Goal: Information Seeking & Learning: Learn about a topic

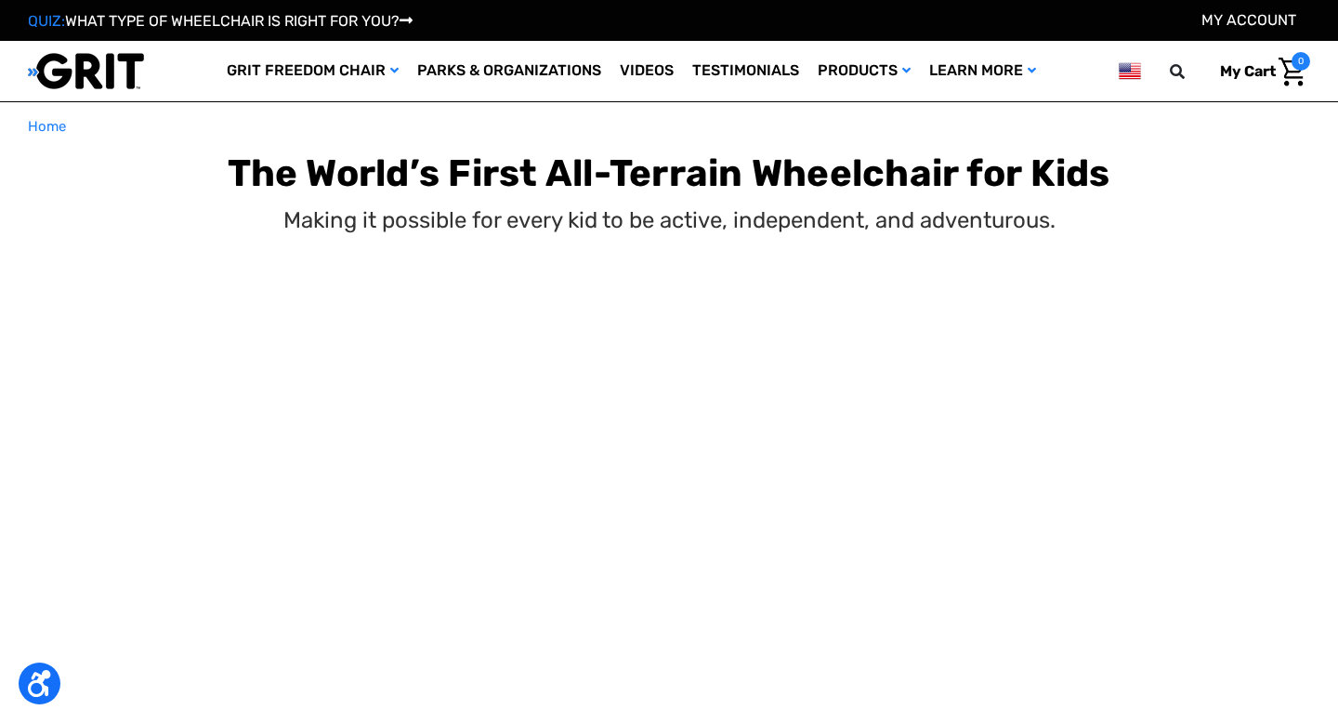
select select "US"
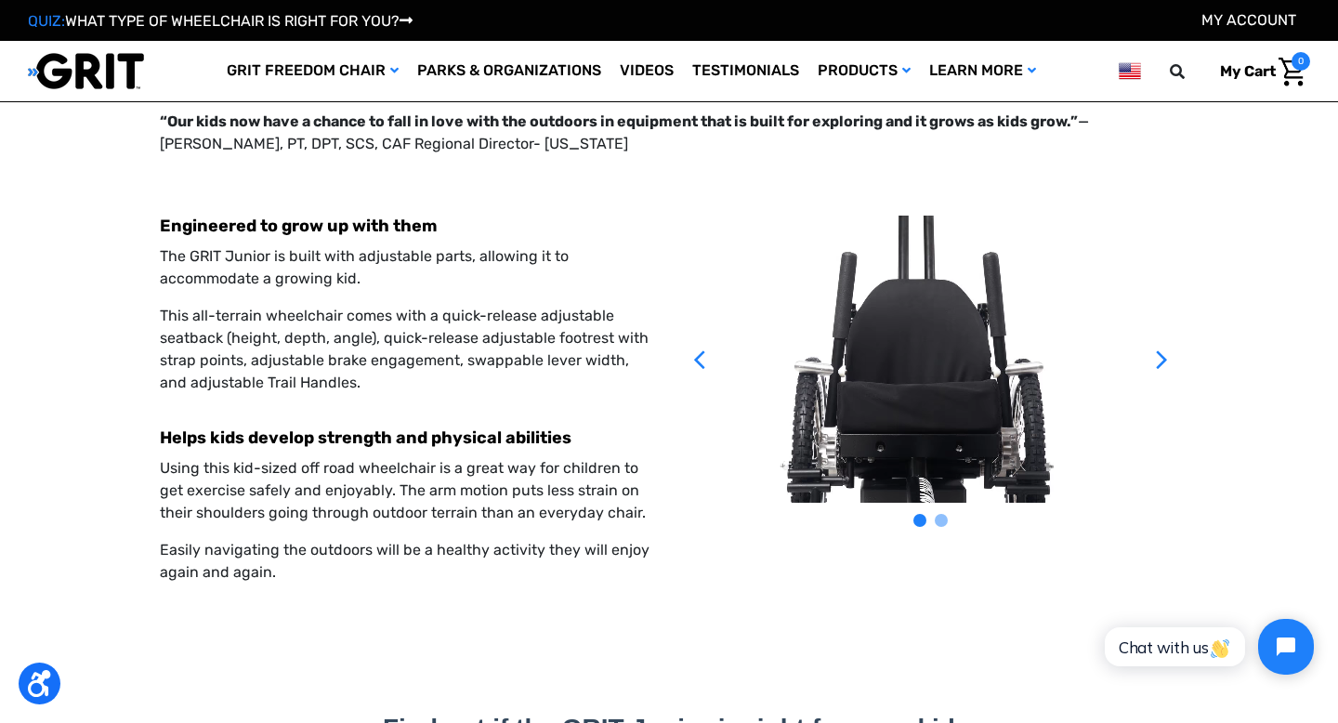
scroll to position [3606, 0]
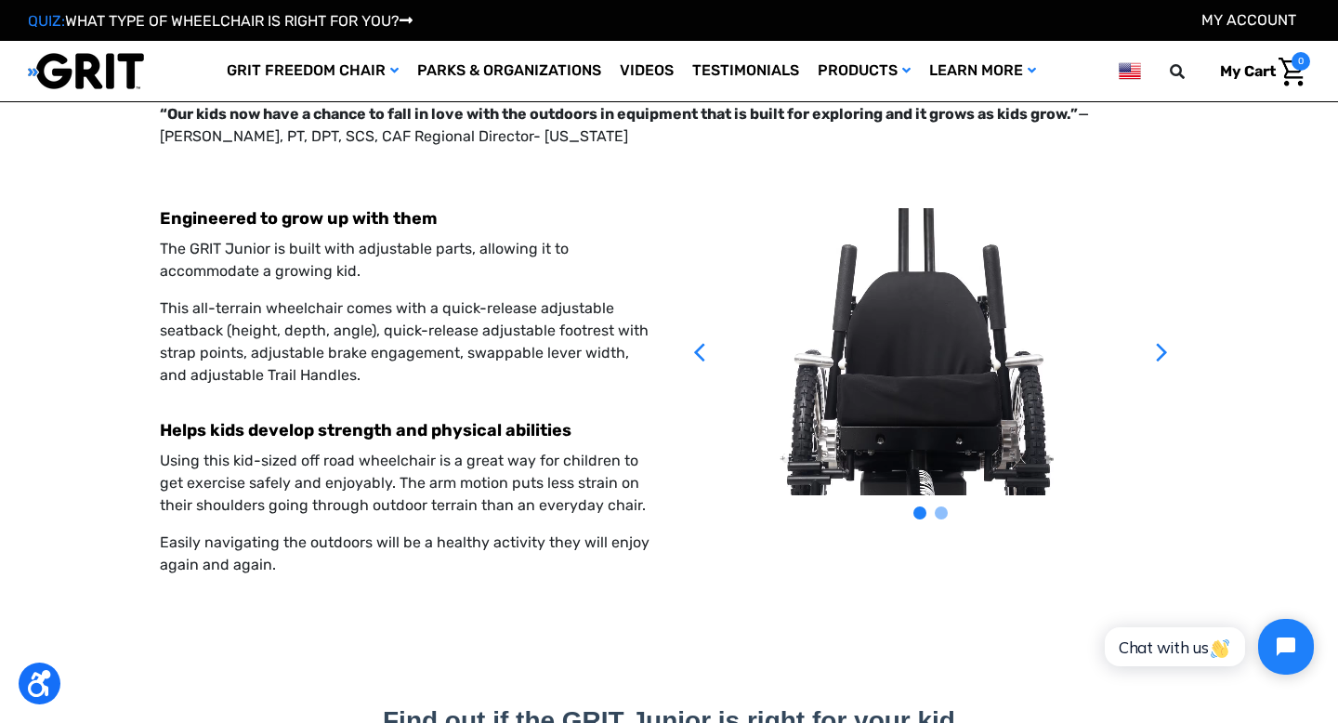
click at [1161, 286] on icon at bounding box center [1162, 351] width 33 height 287
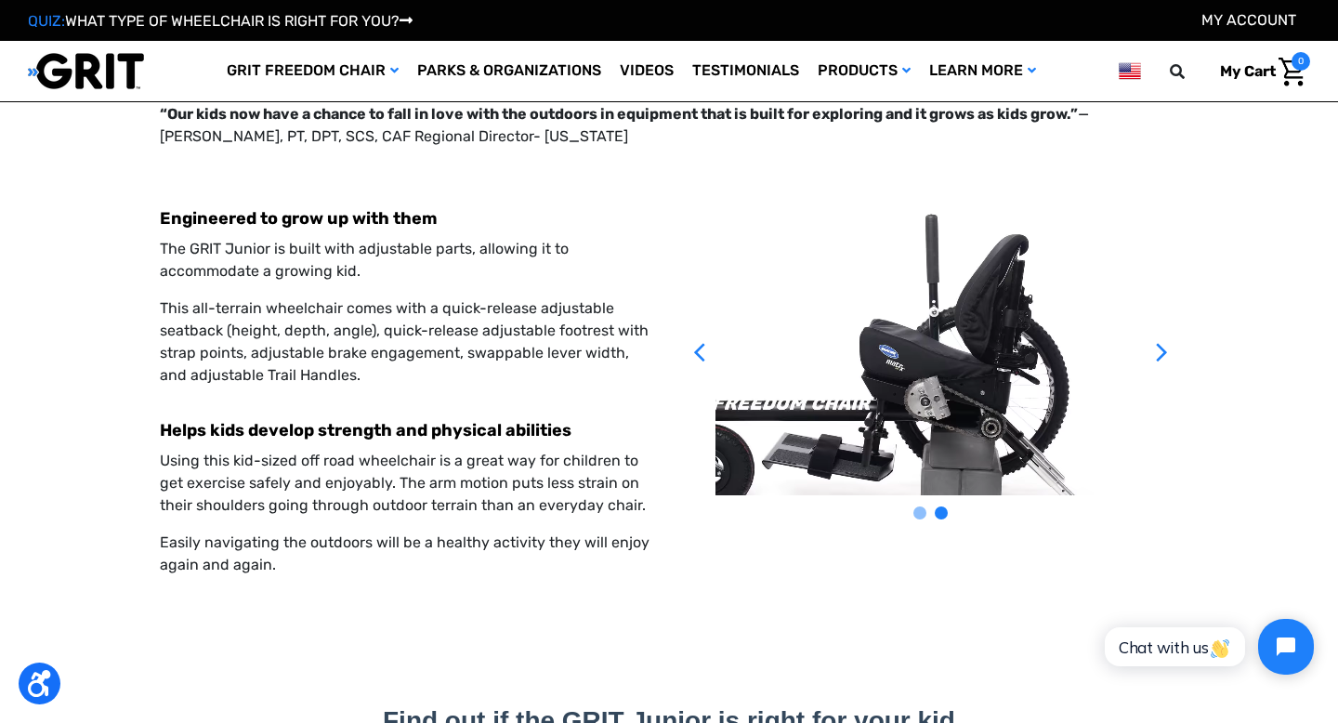
click at [1161, 286] on icon at bounding box center [1162, 351] width 33 height 287
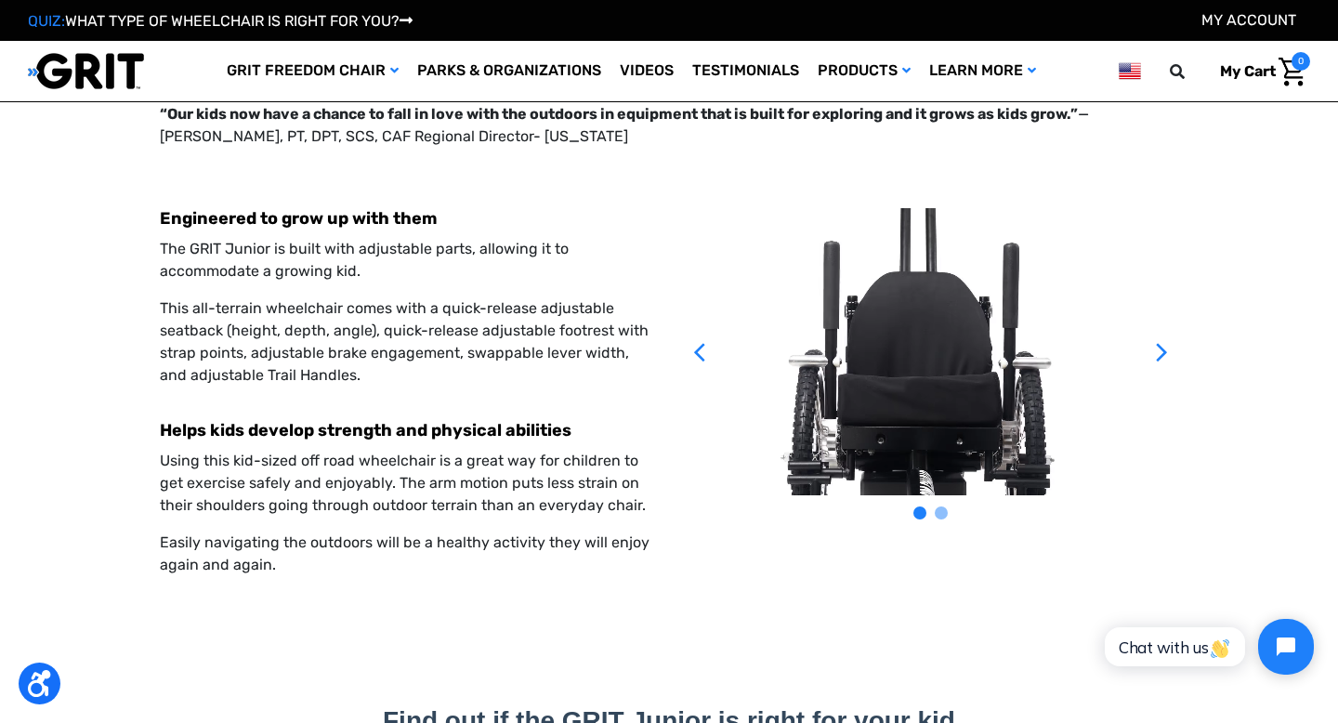
click at [1161, 286] on icon at bounding box center [1162, 351] width 33 height 287
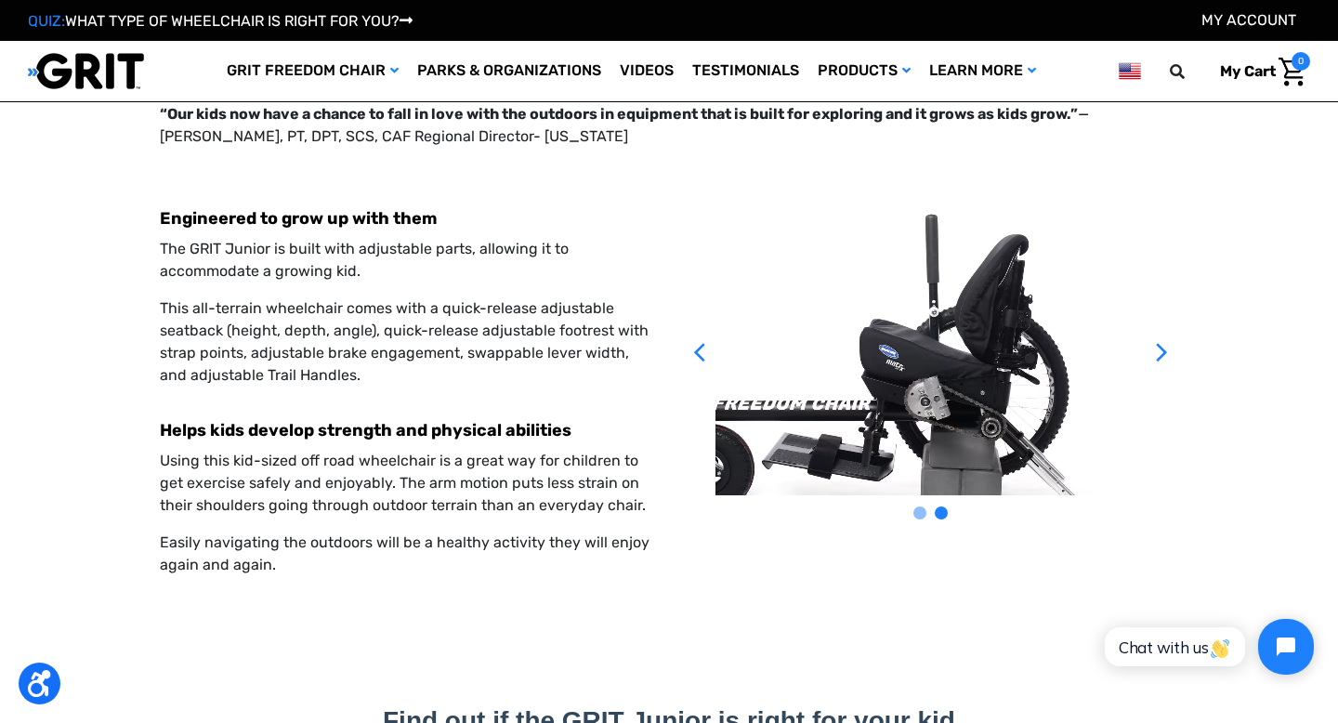
click at [1161, 286] on icon at bounding box center [1162, 351] width 33 height 287
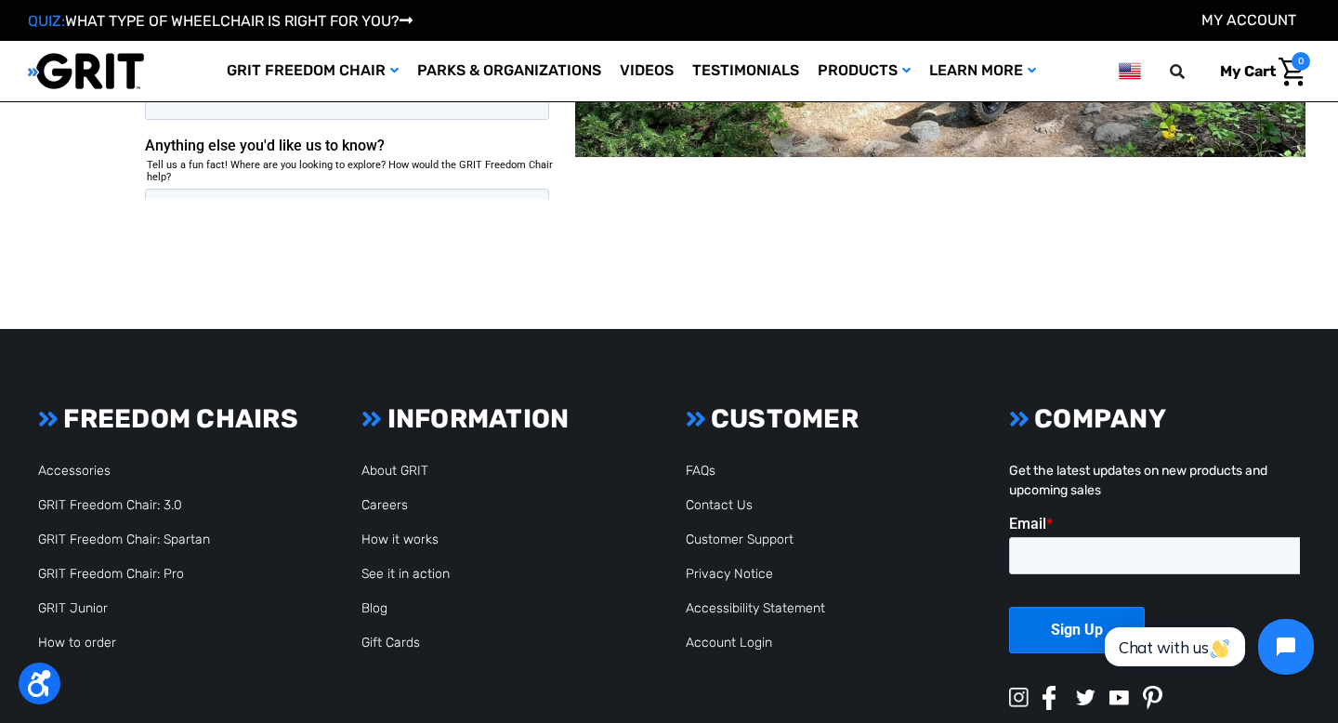
scroll to position [5675, 0]
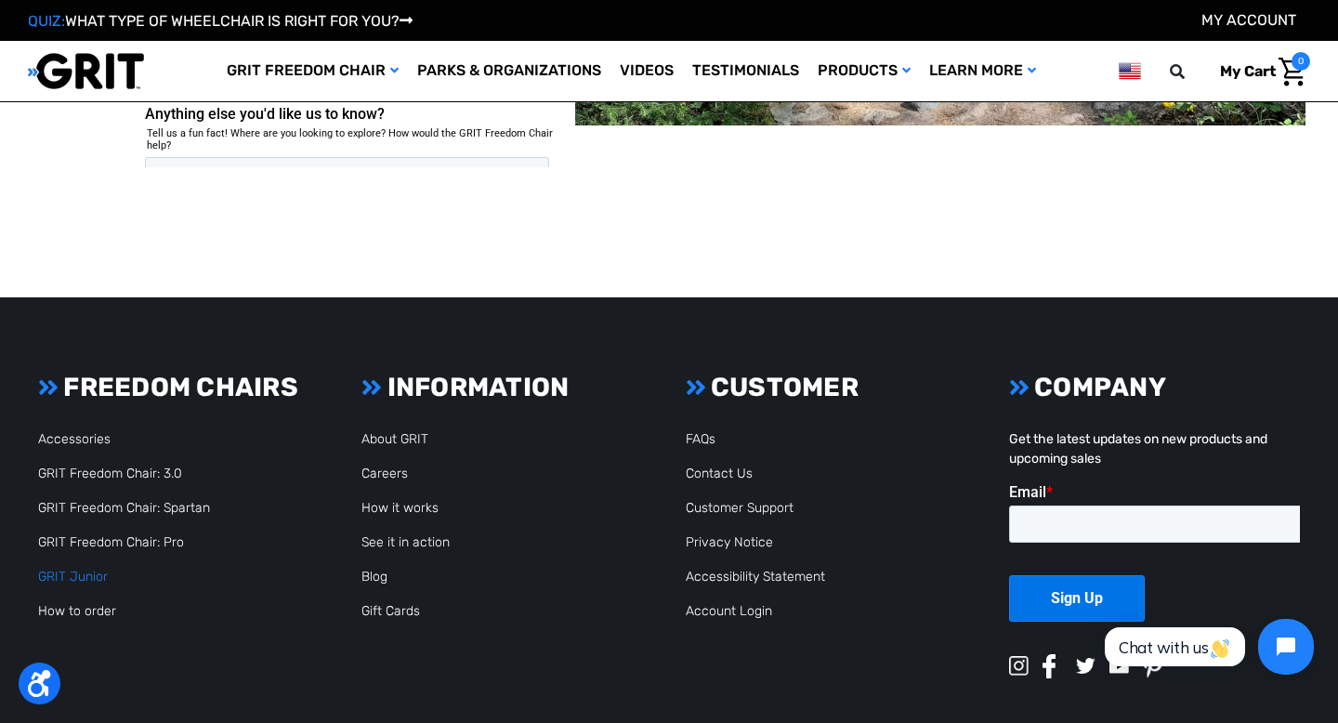
click at [82, 569] on link "GRIT Junior" at bounding box center [73, 577] width 70 height 16
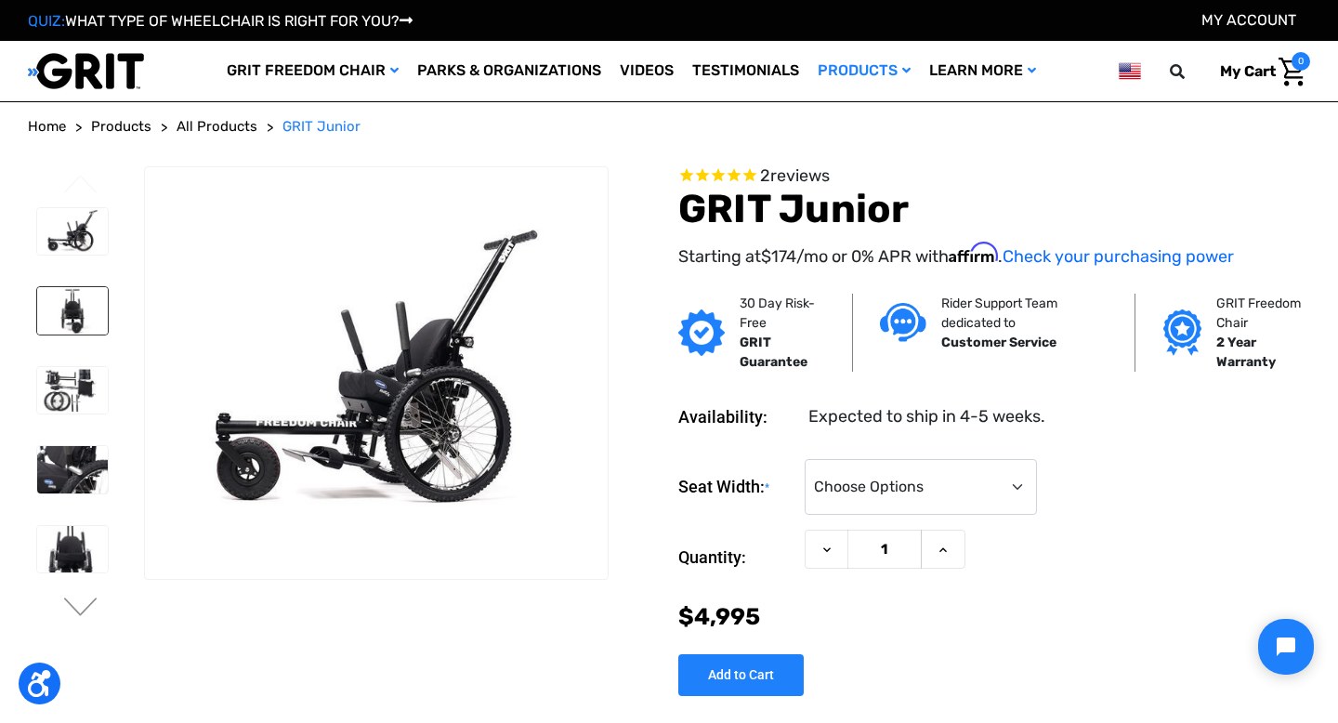
click at [67, 329] on img at bounding box center [72, 310] width 71 height 47
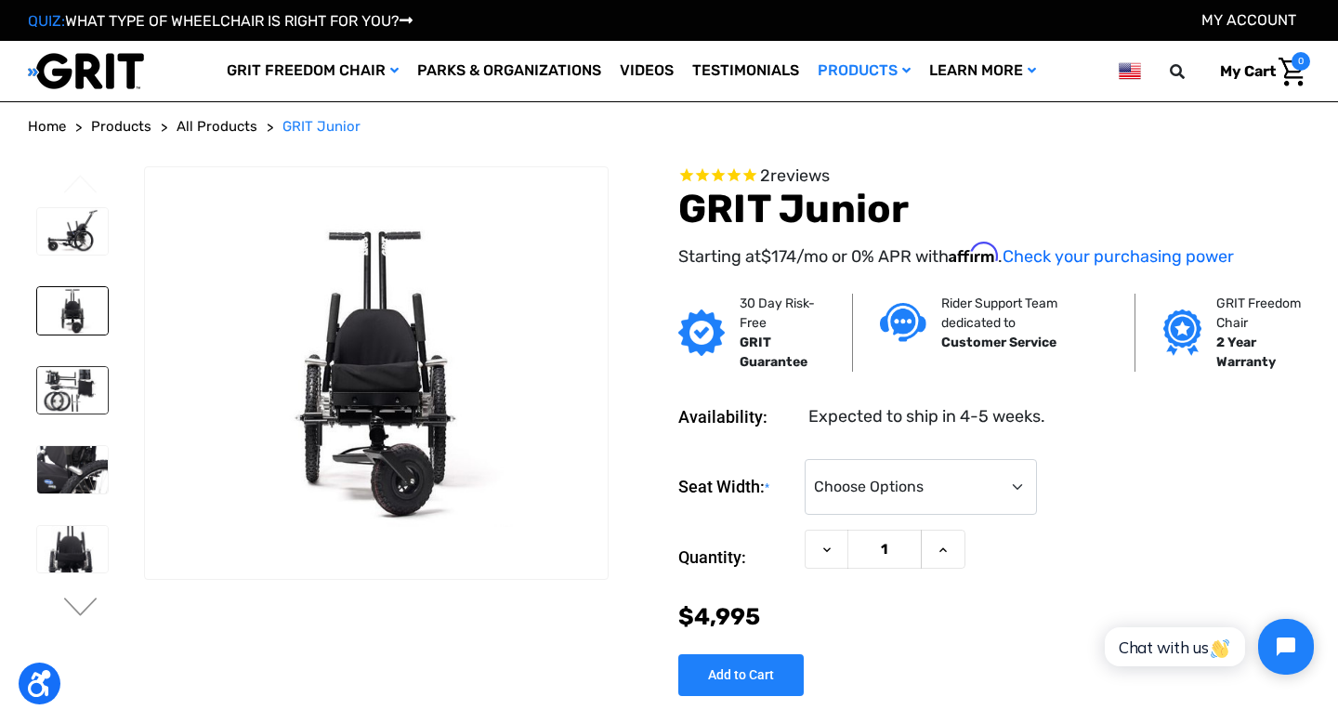
click at [70, 390] on img at bounding box center [72, 390] width 71 height 47
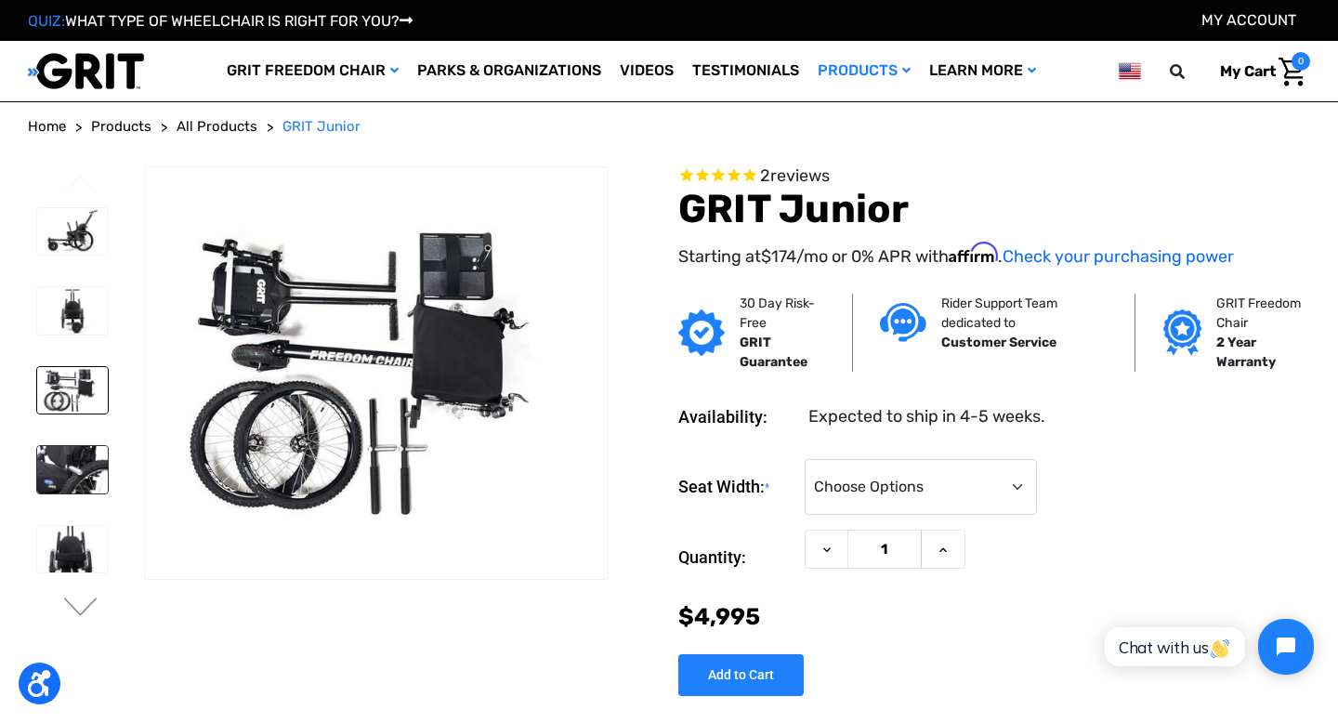
click at [70, 478] on img at bounding box center [72, 469] width 71 height 47
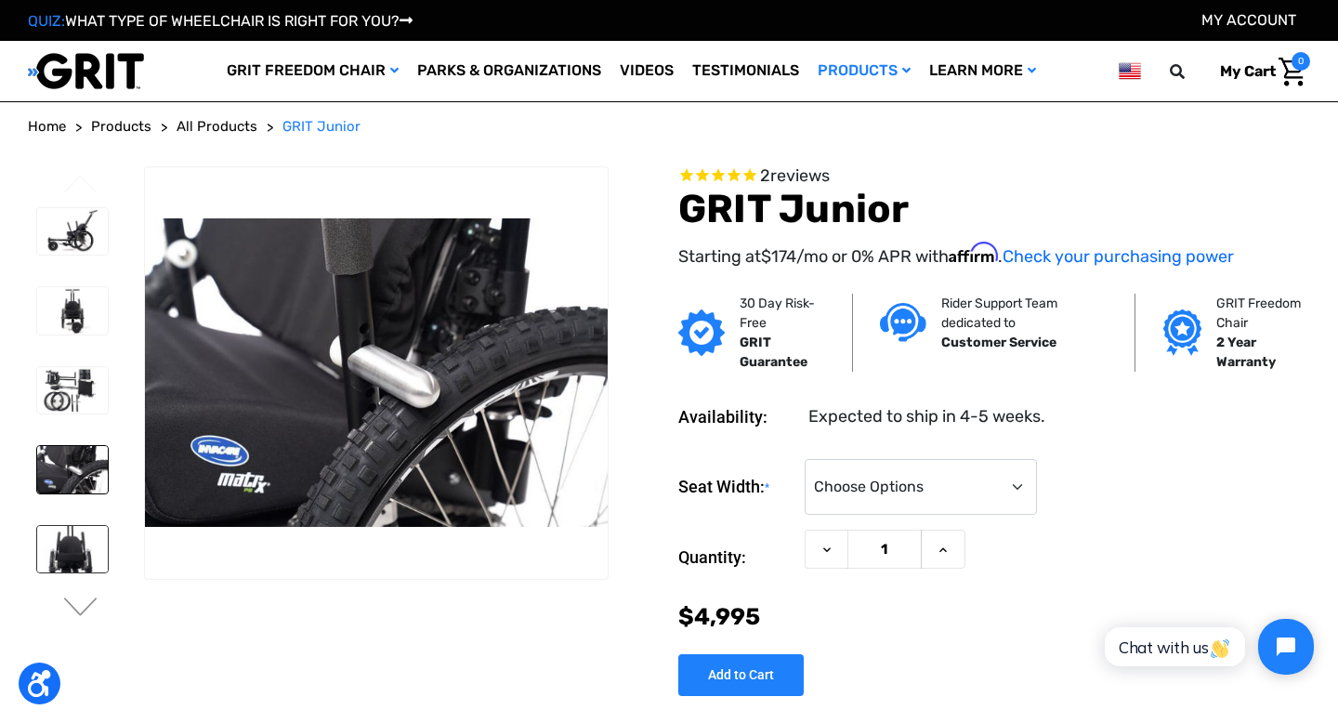
click at [73, 556] on img at bounding box center [72, 549] width 71 height 46
